Goal: Entertainment & Leisure: Consume media (video, audio)

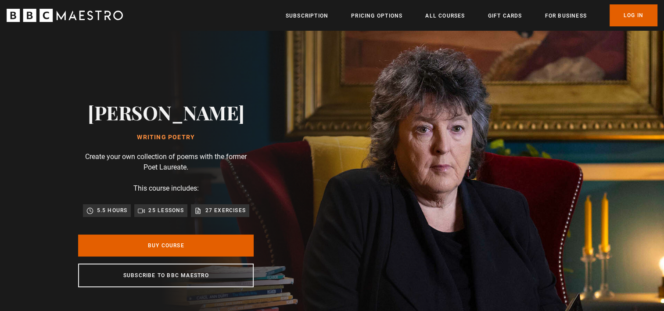
scroll to position [0, 230]
